Goal: Information Seeking & Learning: Learn about a topic

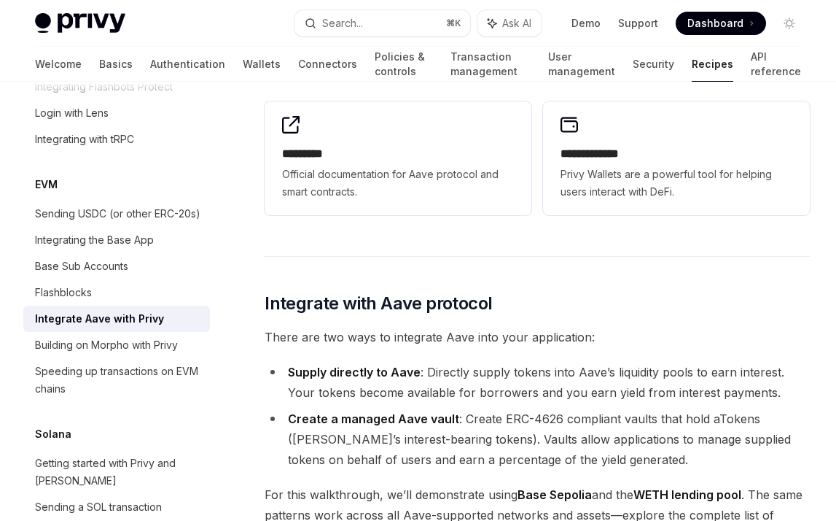
scroll to position [230, 0]
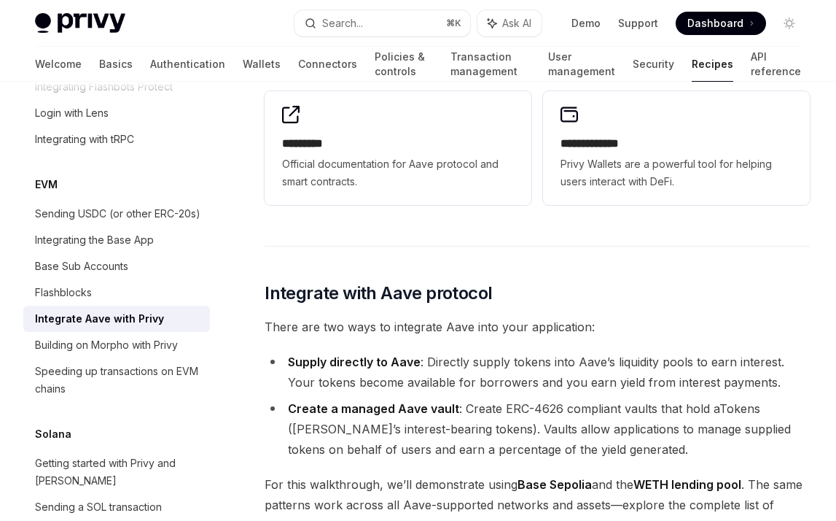
click at [632, 320] on span "There are two ways to integrate Aave into your application:" at bounding box center [537, 326] width 545 height 20
click at [764, 66] on link "API reference" at bounding box center [776, 64] width 50 height 35
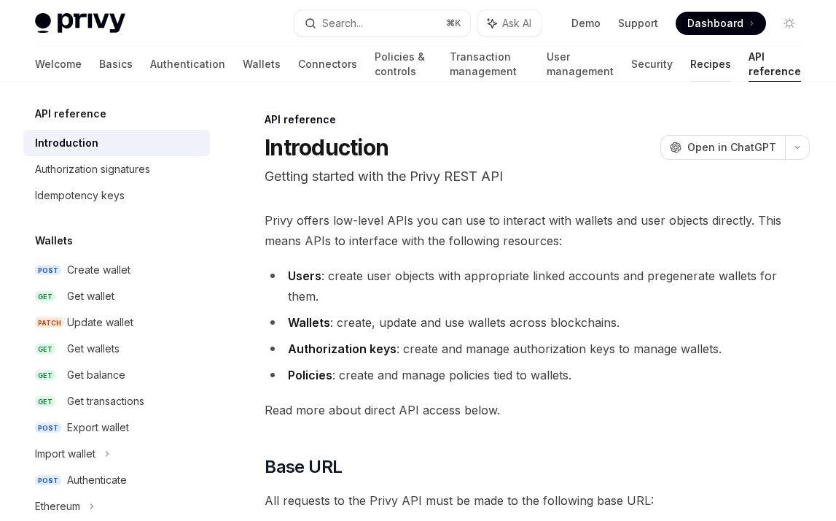
click at [714, 65] on link "Recipes" at bounding box center [711, 64] width 41 height 35
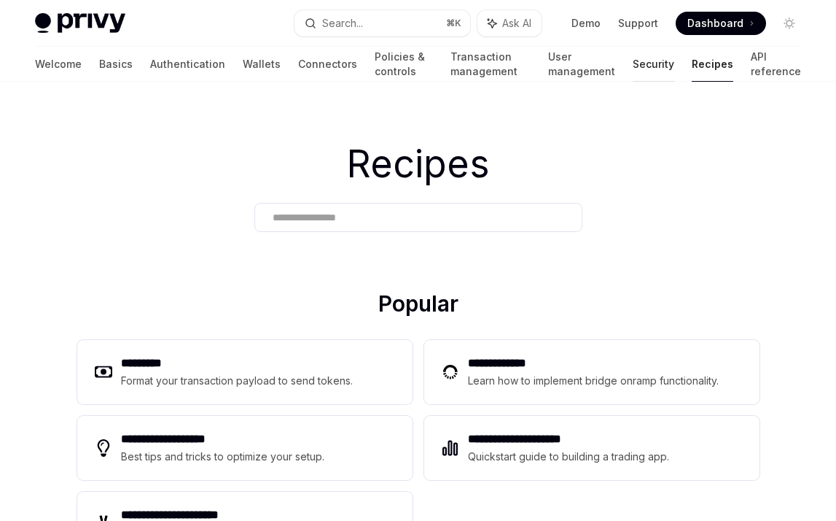
click at [658, 69] on link "Security" at bounding box center [654, 64] width 42 height 35
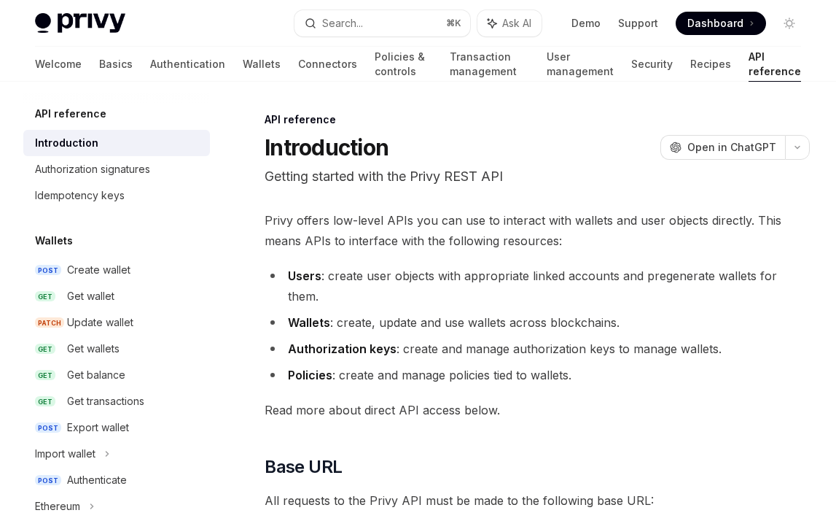
type textarea "*"
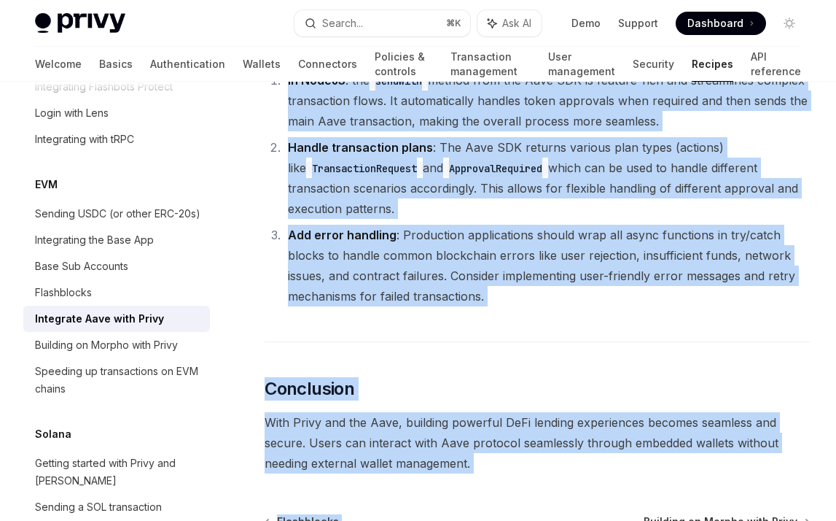
scroll to position [5672, 0]
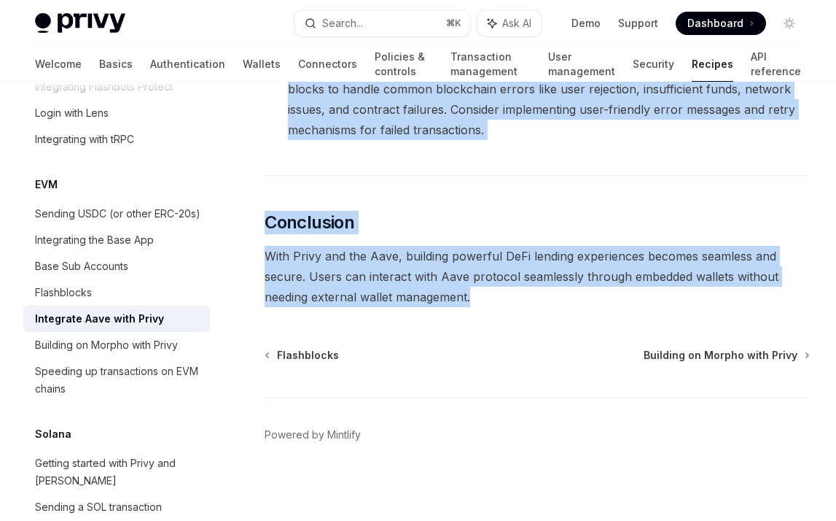
drag, startPoint x: 263, startPoint y: 113, endPoint x: 610, endPoint y: 300, distance: 394.5
copy div "**********"
